Goal: Task Accomplishment & Management: Manage account settings

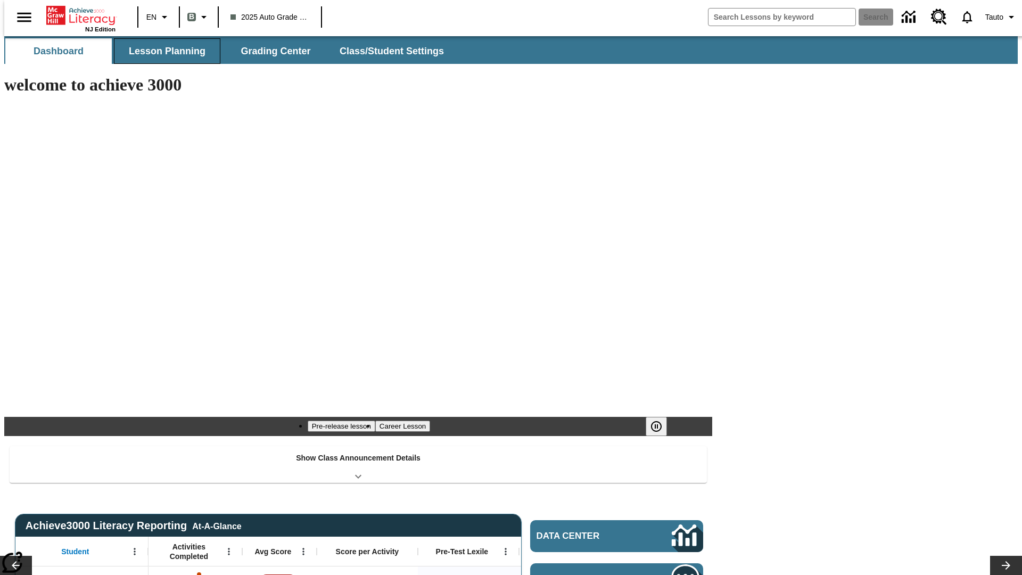
click at [163, 51] on span "Lesson Planning" at bounding box center [167, 51] width 77 height 12
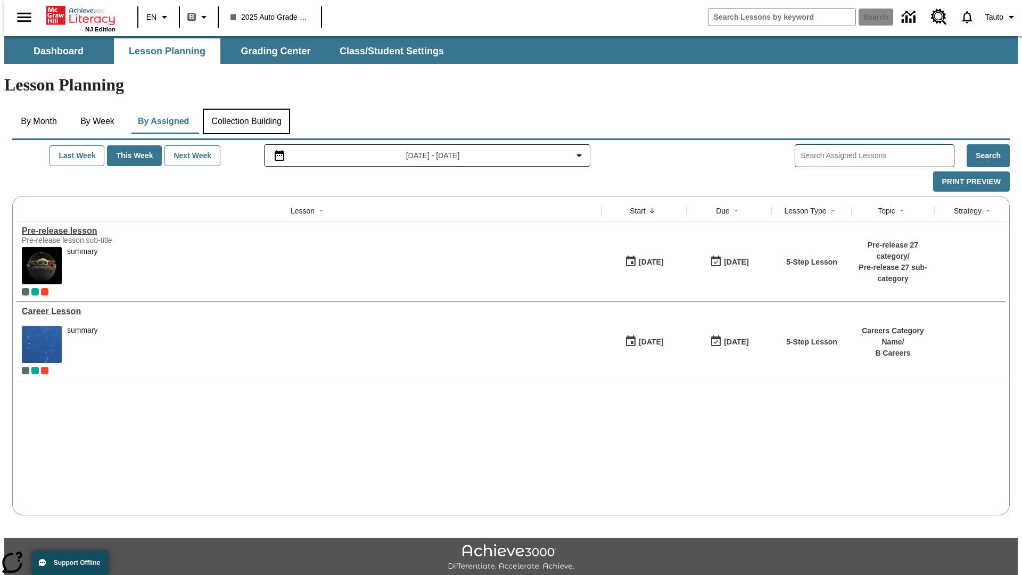
click at [246, 109] on button "Collection Building" at bounding box center [246, 122] width 87 height 26
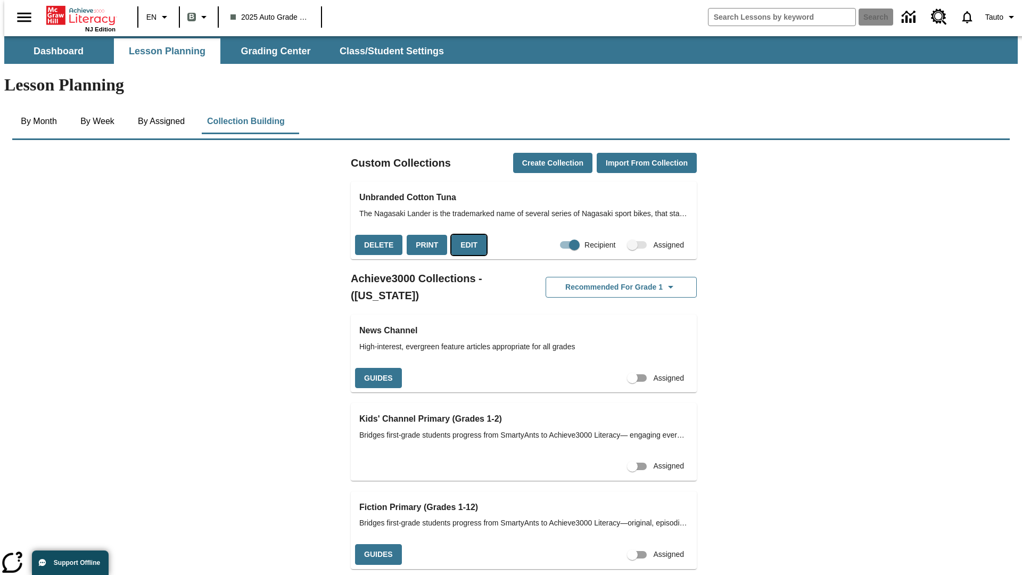
click at [465, 235] on button "Edit" at bounding box center [469, 245] width 35 height 21
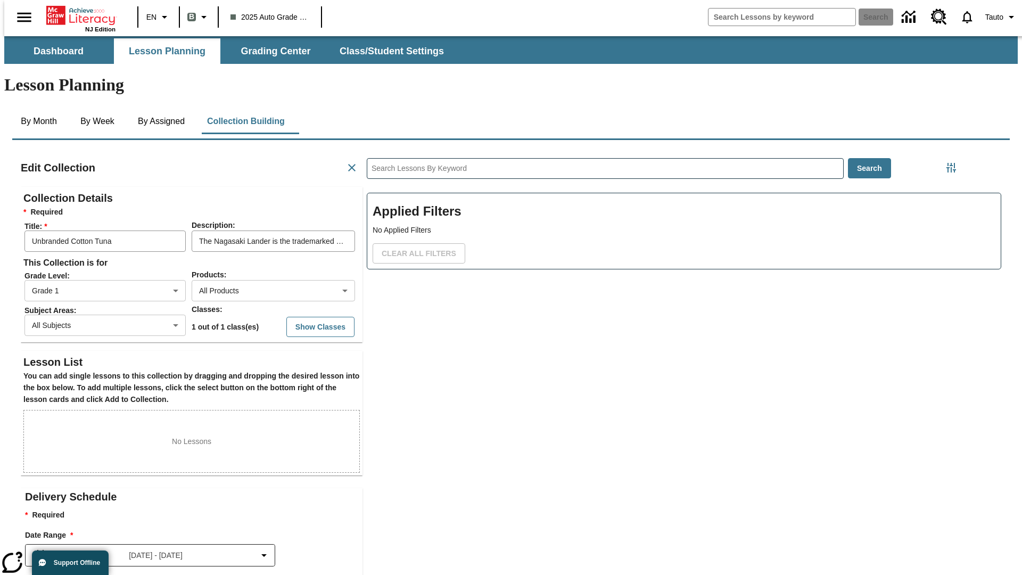
scroll to position [1, 1]
click at [256, 252] on body "Skip to main content NJ Edition EN B 2025 Auto Grade 1 B Search 0 Tauto Dashboa…" at bounding box center [511, 370] width 1014 height 668
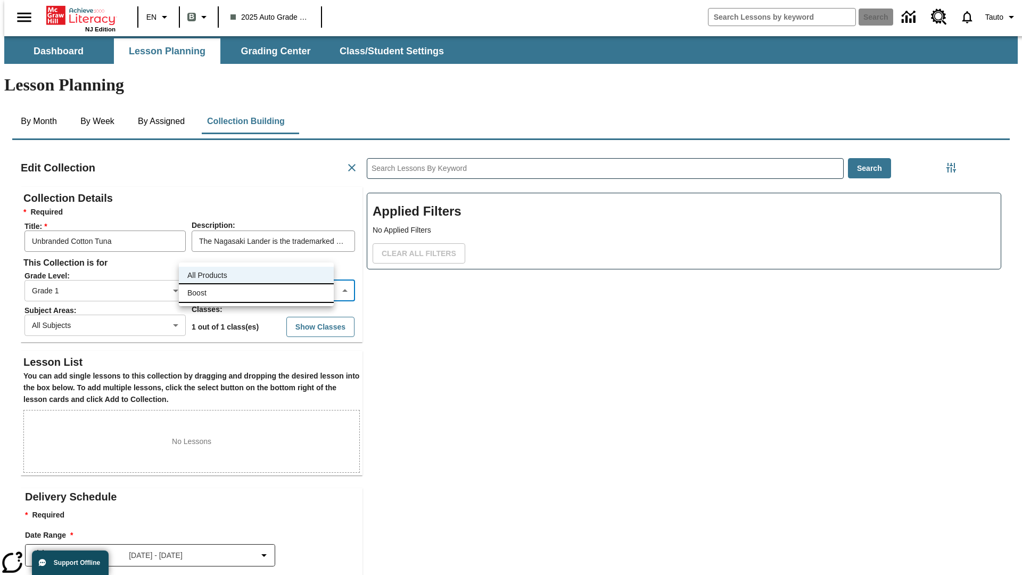
click at [256, 293] on li "Boost" at bounding box center [256, 293] width 155 height 18
type input "12"
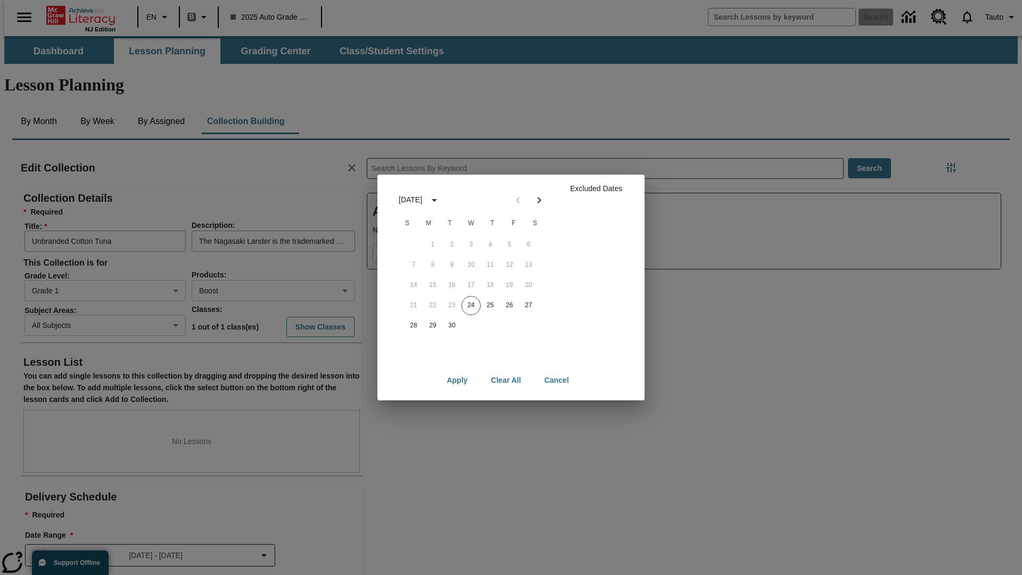
scroll to position [107, 0]
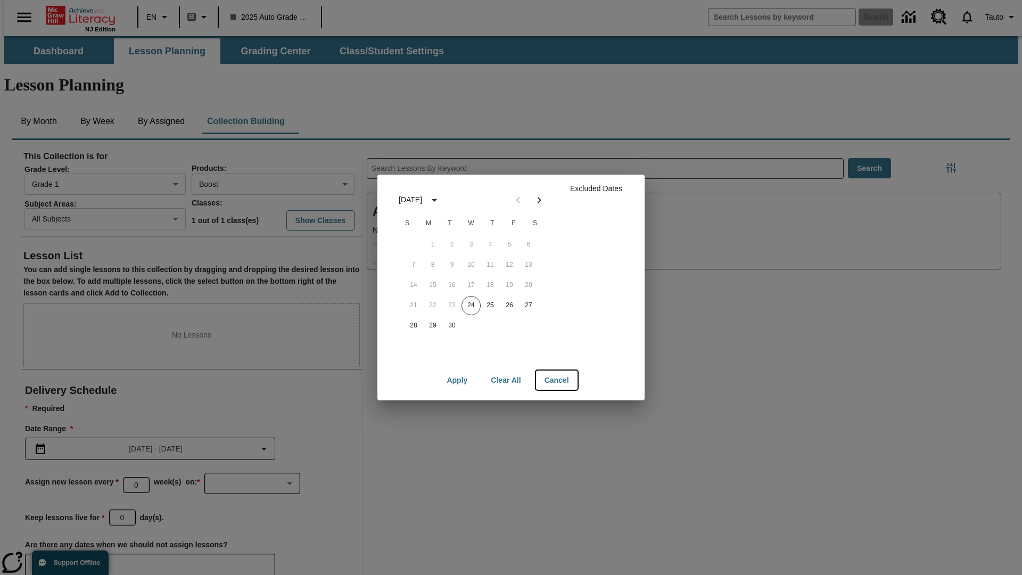
click at [556, 380] on button "Cancel" at bounding box center [557, 381] width 42 height 20
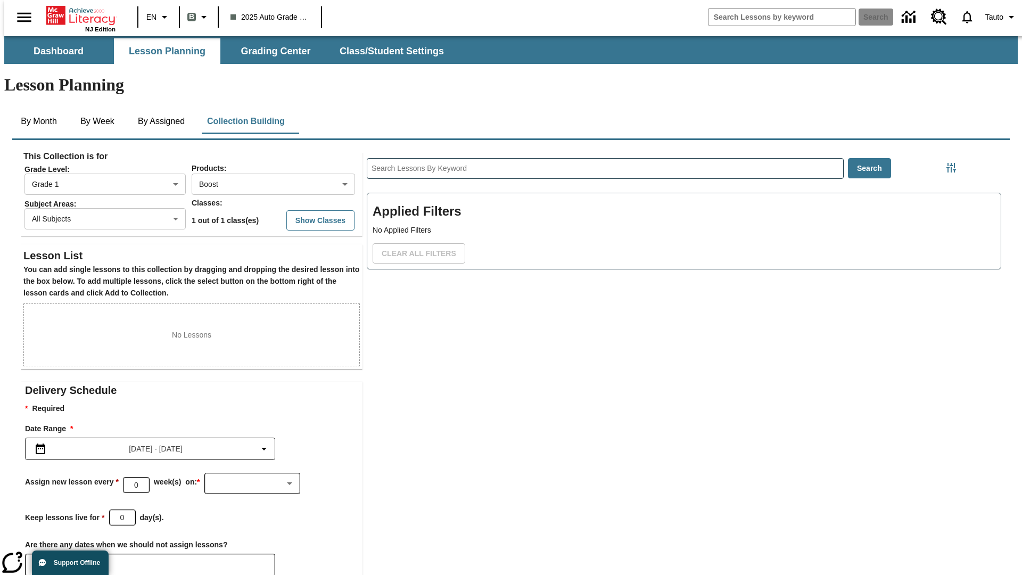
click at [39, 560] on icon "Choose Dates" at bounding box center [44, 565] width 10 height 11
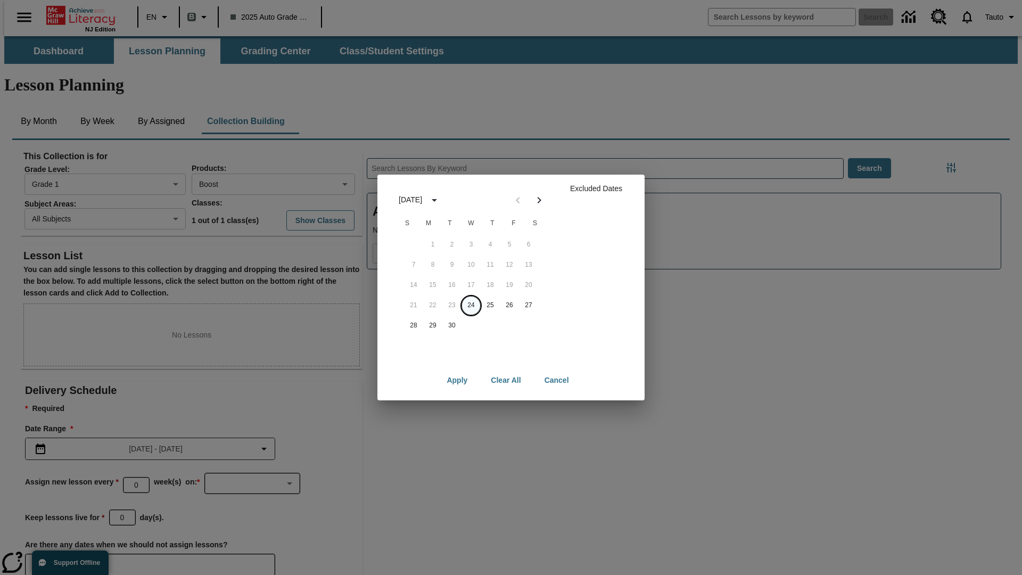
click at [471, 305] on button "24" at bounding box center [471, 305] width 19 height 19
click at [506, 380] on button "Clear All" at bounding box center [505, 381] width 47 height 20
click at [471, 305] on button "24" at bounding box center [471, 305] width 19 height 19
click at [490, 305] on button "25" at bounding box center [490, 305] width 19 height 19
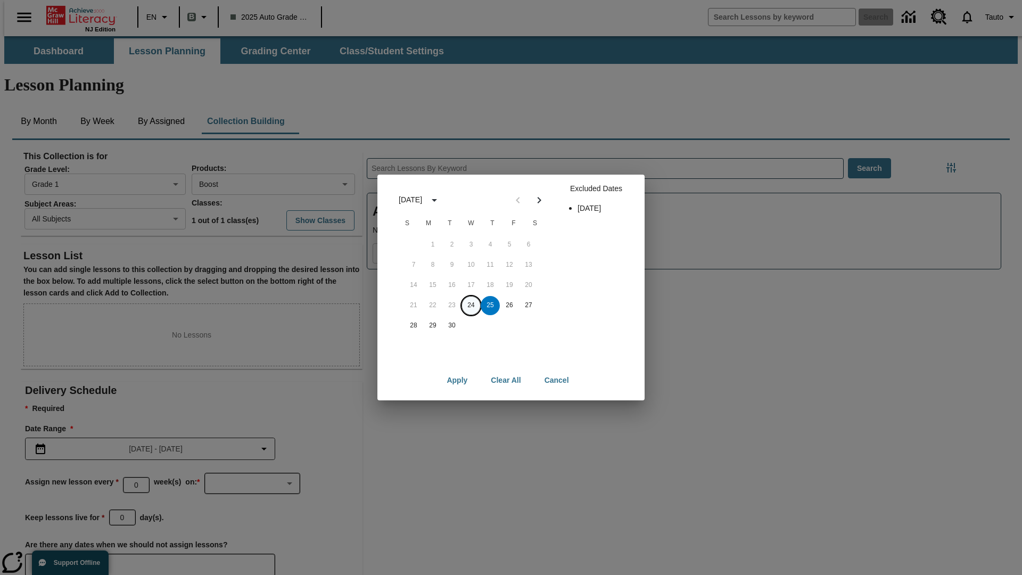
click at [471, 305] on button "24" at bounding box center [471, 305] width 19 height 19
click at [490, 305] on button "25" at bounding box center [490, 305] width 19 height 19
click at [457, 380] on button "Apply" at bounding box center [457, 381] width 38 height 20
type input "[DATE]"
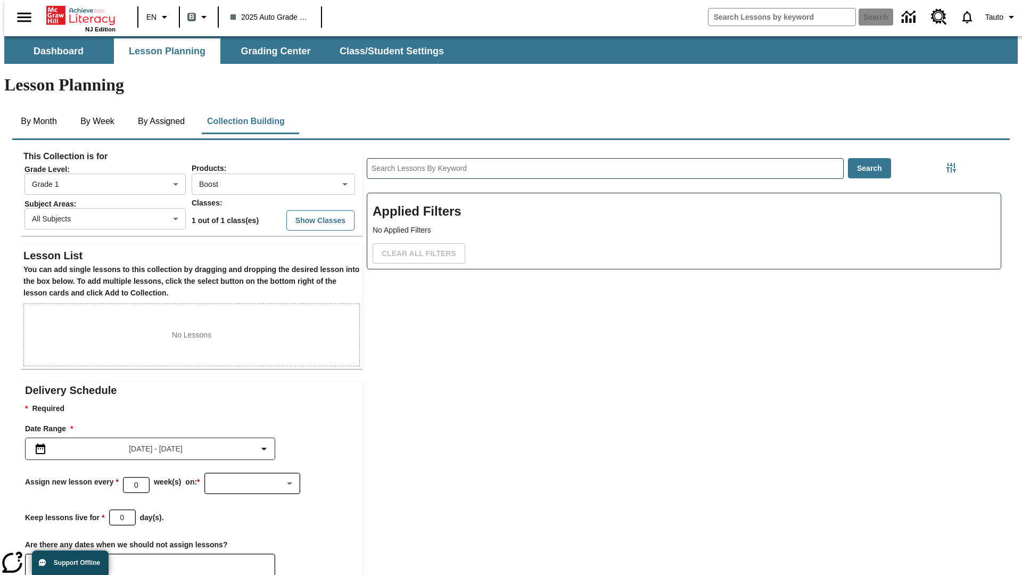
scroll to position [85, 0]
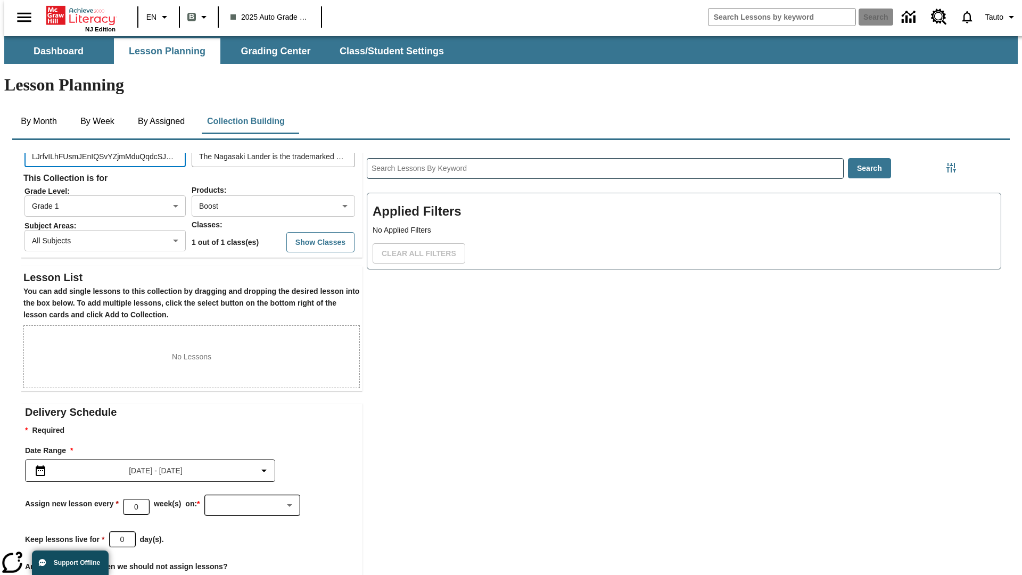
type input "LJrfvILhFUsmJEnIQSvYZjmMduQqdcSJmDYrZsgGjKzvsYyaBvcFUAPygHZcsYAAdhmLSSyRydvqUWd…"
type input "ALPdRwEeSjOOPEgjSSlETBwGXGZWkfkgkhewThJYptbUeqwGJFzQnqTtreLrqBEOJlIJeSIjhfKLNpl…"
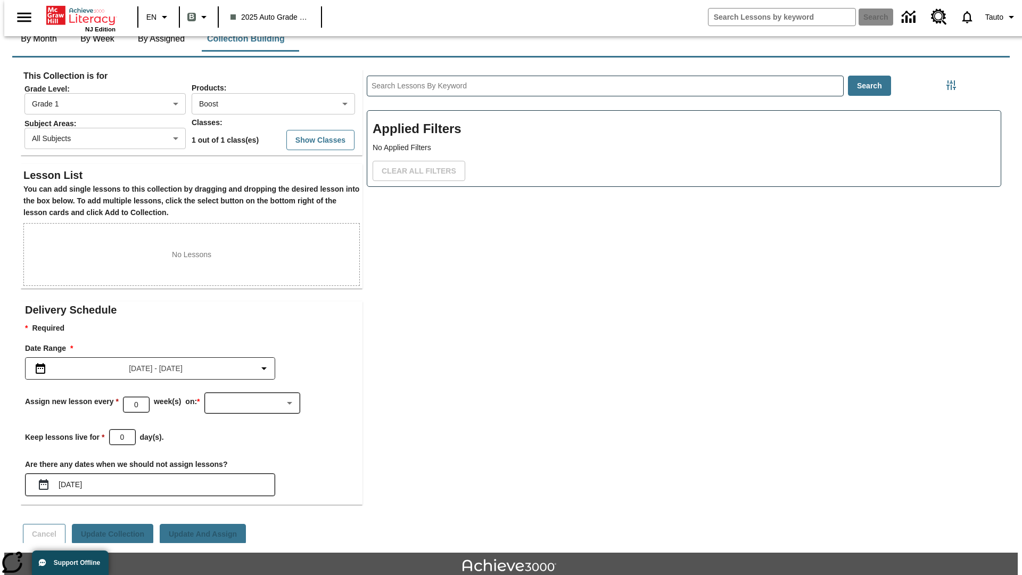
scroll to position [0, 0]
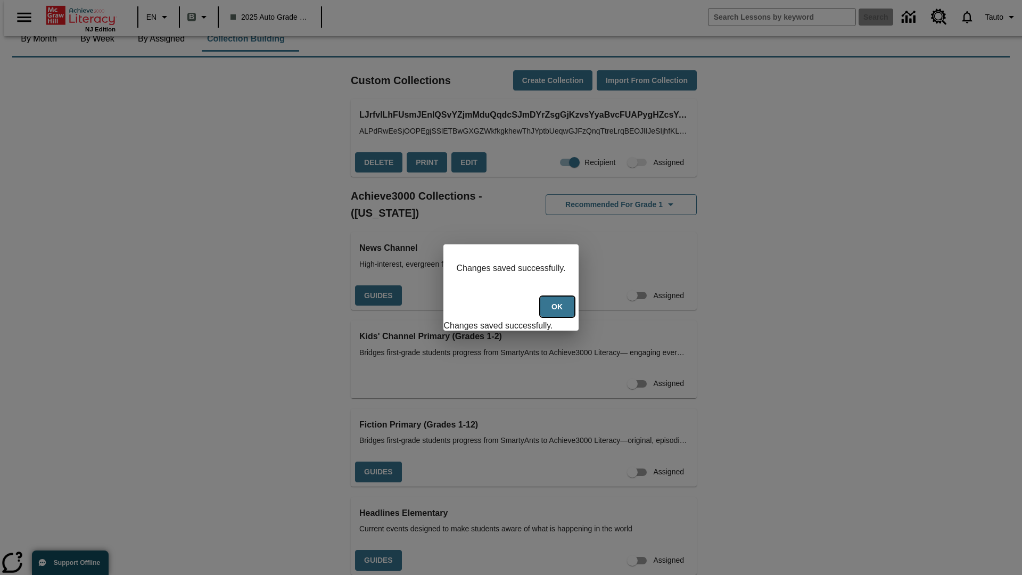
click at [559, 313] on button "Ok" at bounding box center [557, 307] width 34 height 21
